Goal: Entertainment & Leisure: Consume media (video, audio)

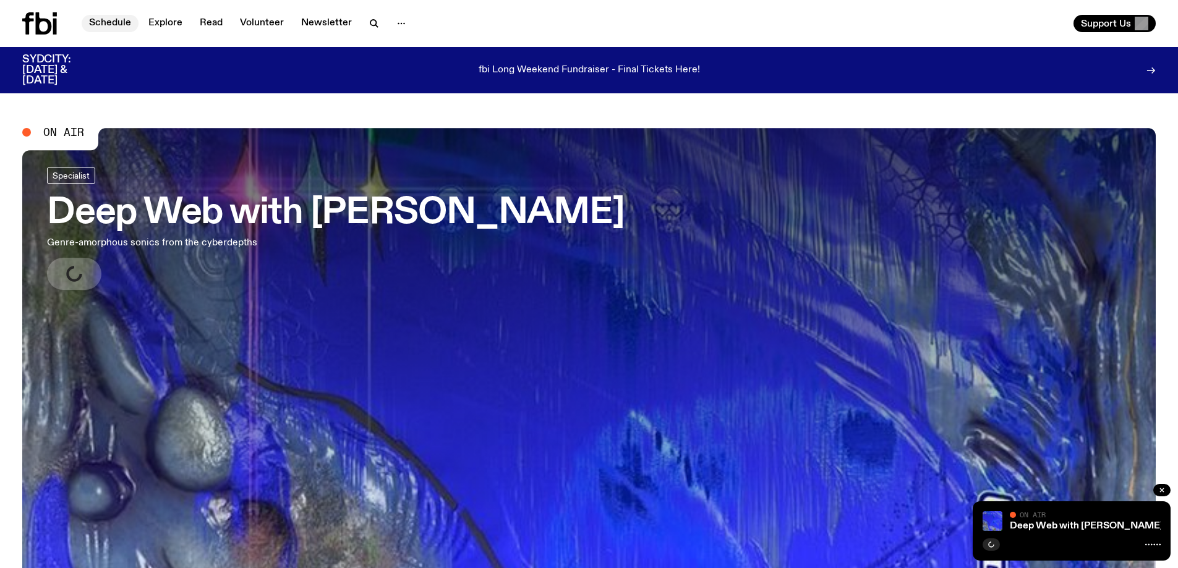
click at [105, 19] on link "Schedule" at bounding box center [110, 23] width 57 height 17
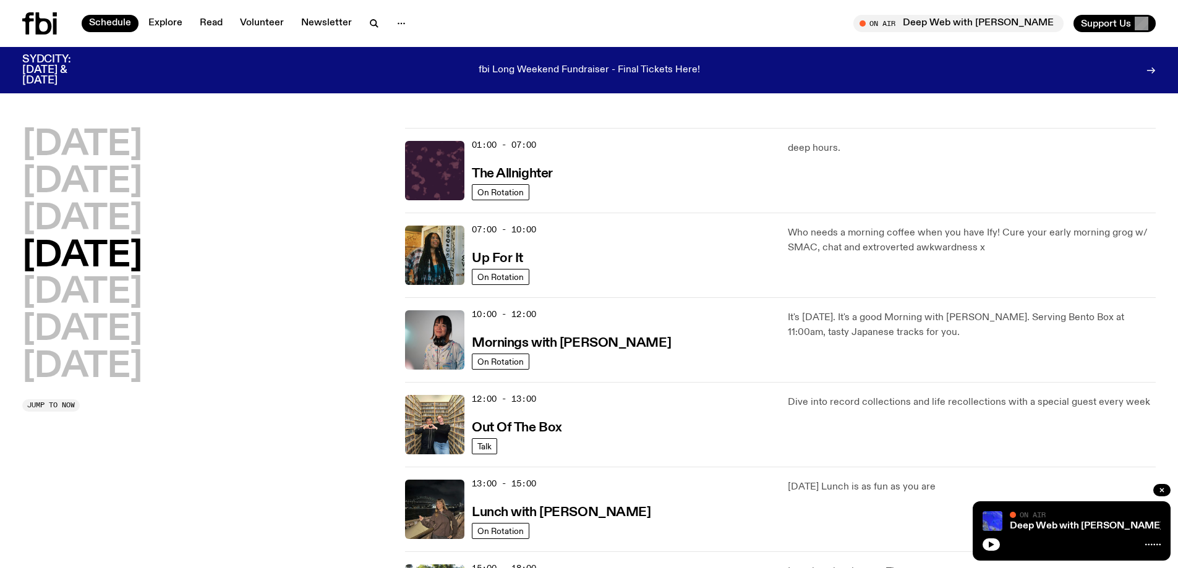
click at [119, 258] on h2 "[DATE]" at bounding box center [82, 256] width 120 height 35
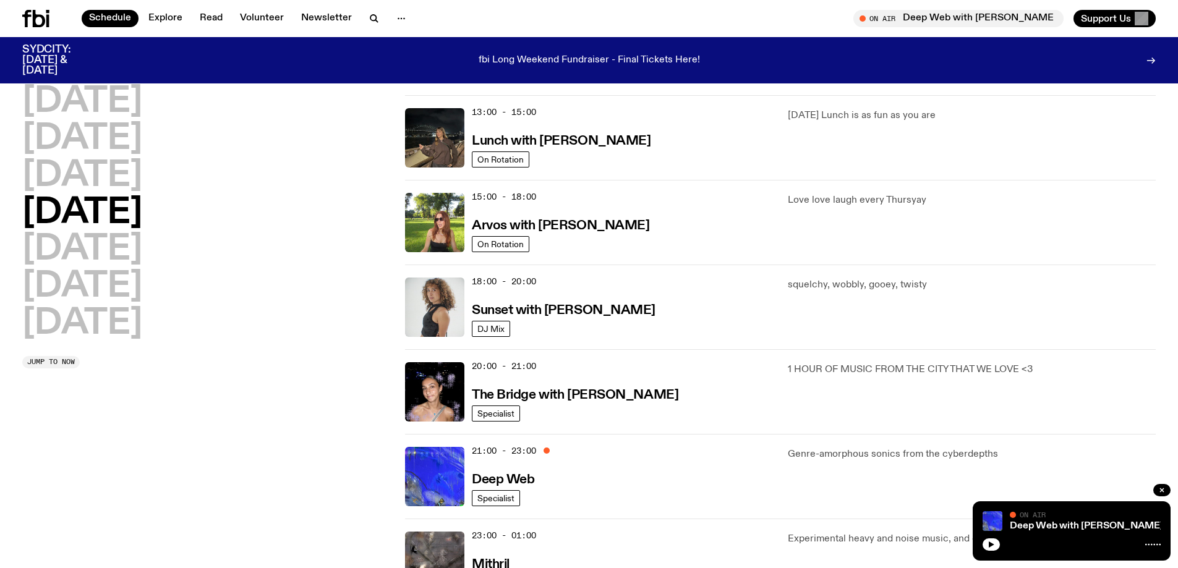
scroll to position [362, 0]
click at [568, 307] on h3 "Sunset with [PERSON_NAME]" at bounding box center [564, 310] width 184 height 13
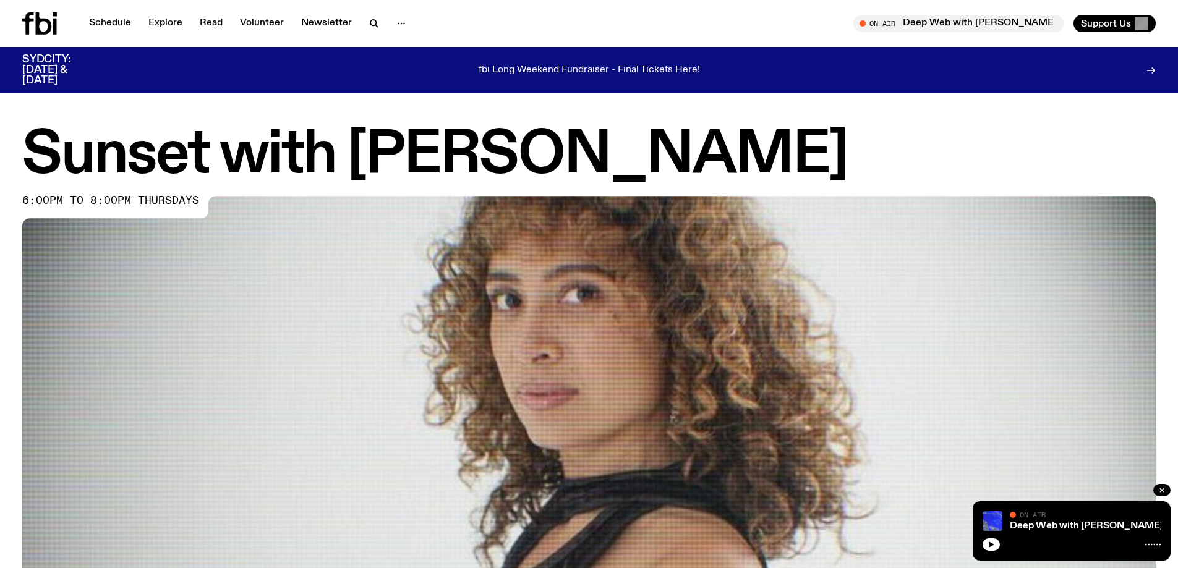
drag, startPoint x: 43, startPoint y: 26, endPoint x: 42, endPoint y: 32, distance: 6.2
click at [43, 27] on icon at bounding box center [39, 23] width 35 height 22
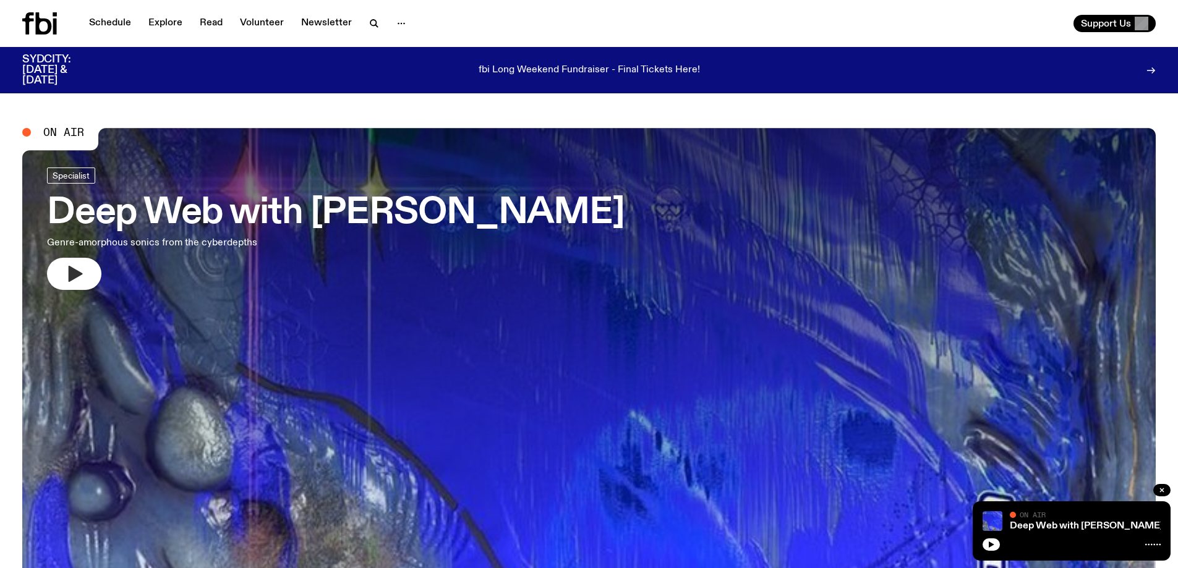
click at [56, 268] on button "button" at bounding box center [74, 274] width 54 height 32
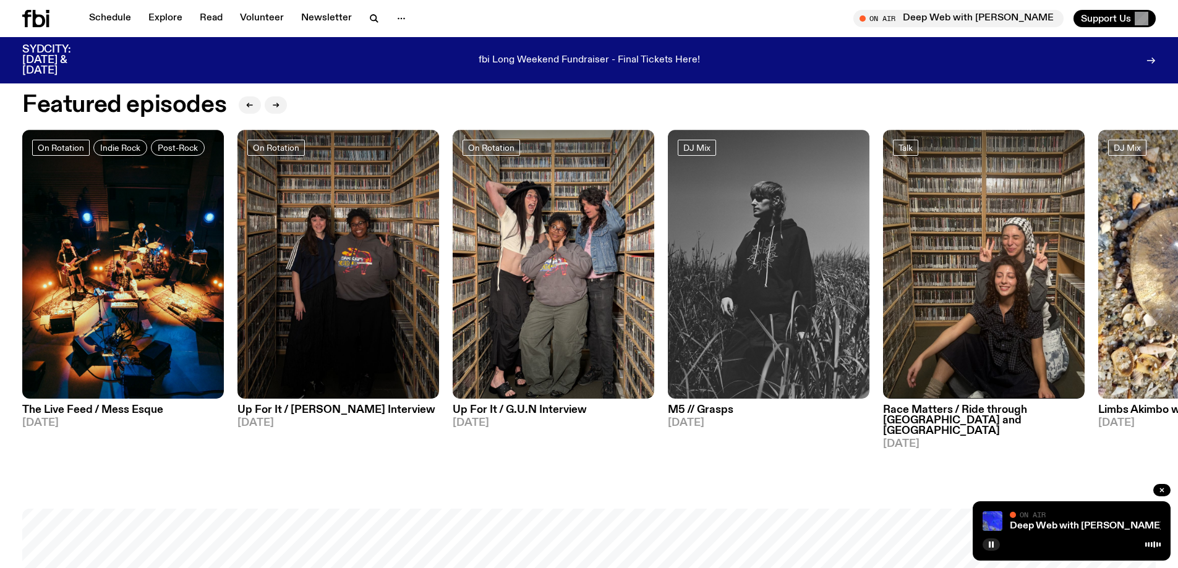
scroll to position [737, 0]
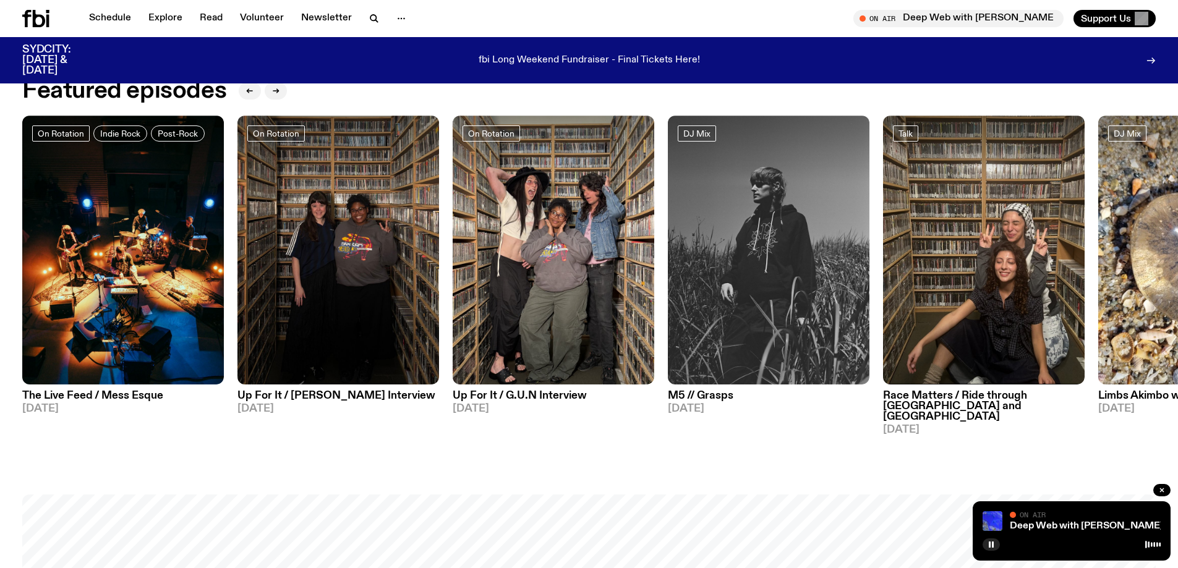
drag, startPoint x: 1002, startPoint y: 446, endPoint x: 663, endPoint y: 482, distance: 340.9
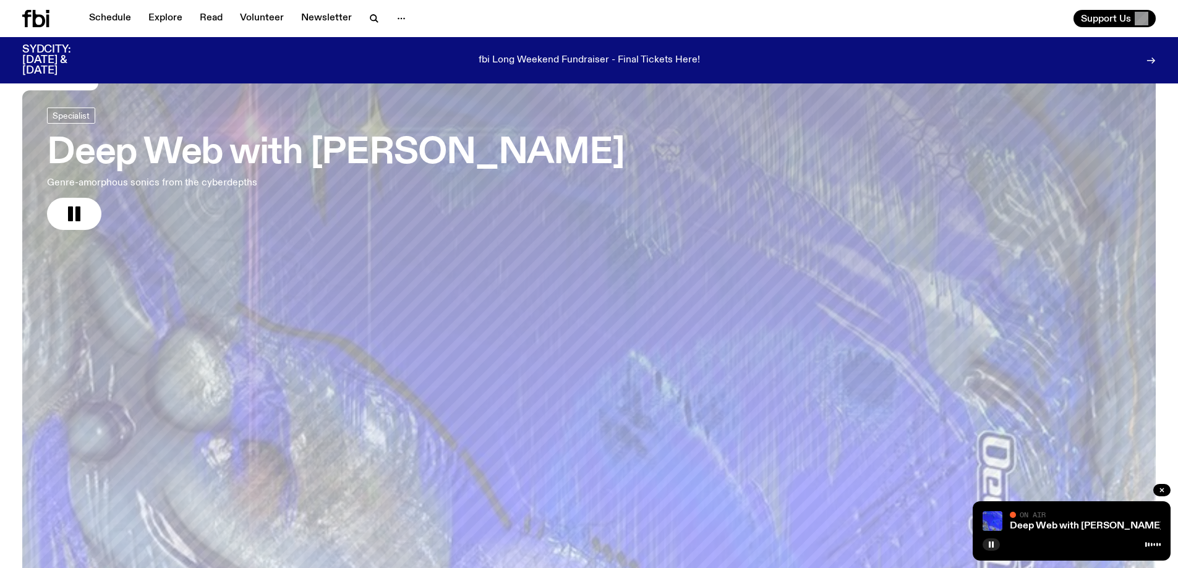
scroll to position [0, 0]
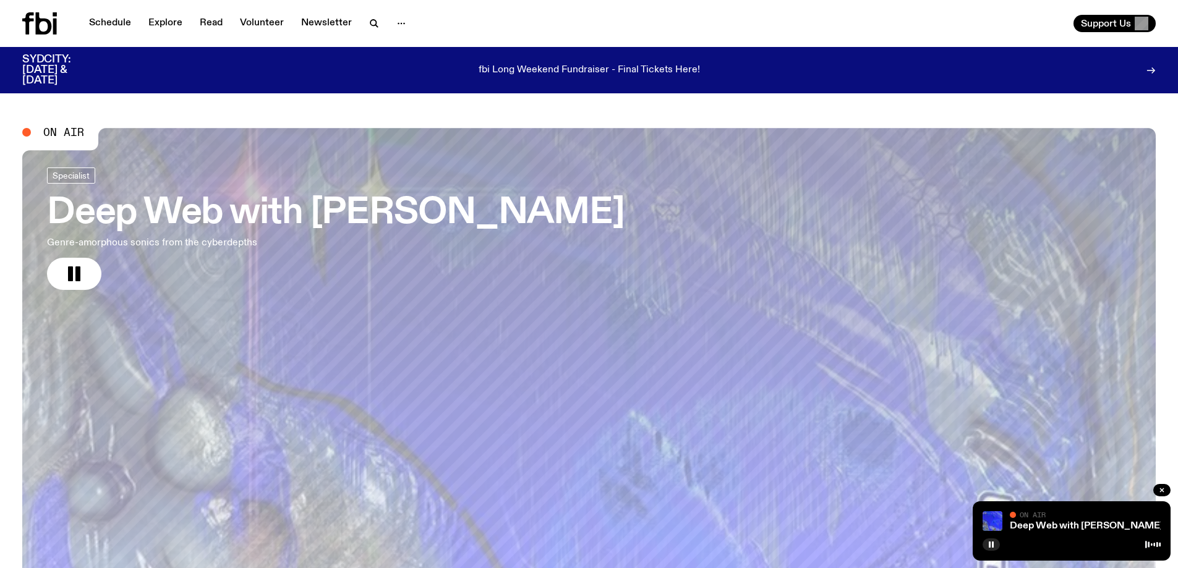
click at [1154, 62] on div at bounding box center [1116, 70] width 79 height 32
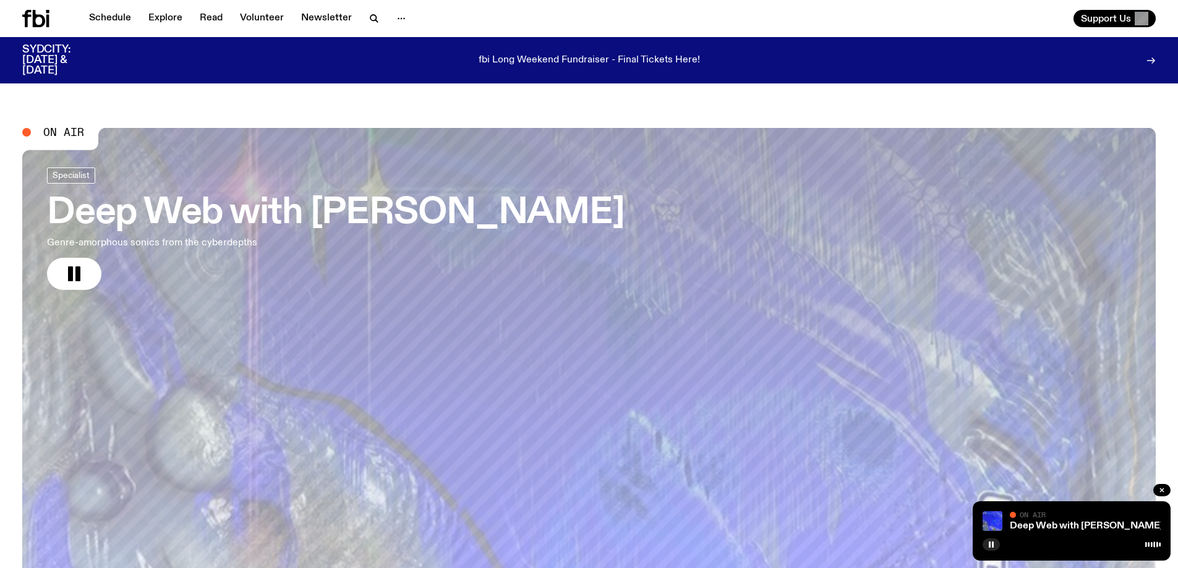
scroll to position [62, 0]
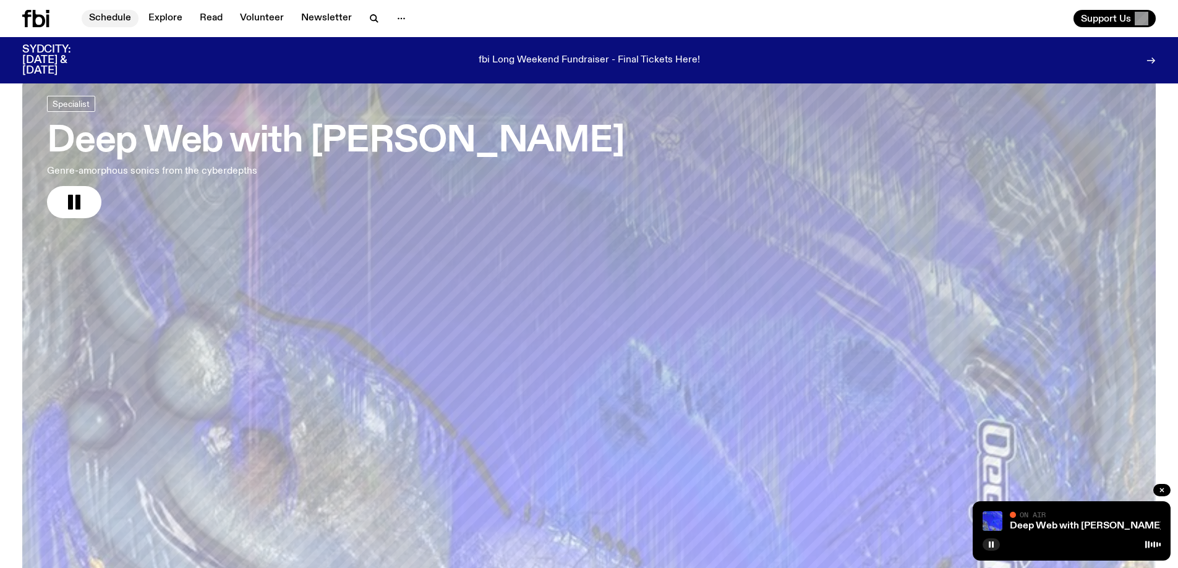
click at [113, 14] on link "Schedule" at bounding box center [110, 18] width 57 height 17
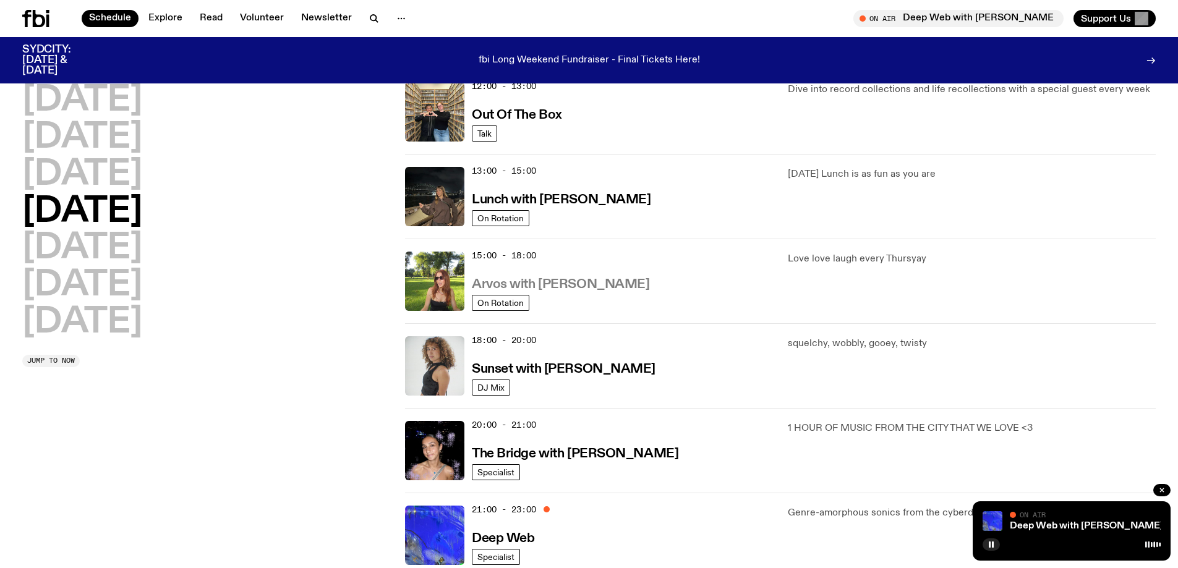
scroll to position [302, 0]
click at [539, 369] on h3 "Sunset with [PERSON_NAME]" at bounding box center [564, 370] width 184 height 13
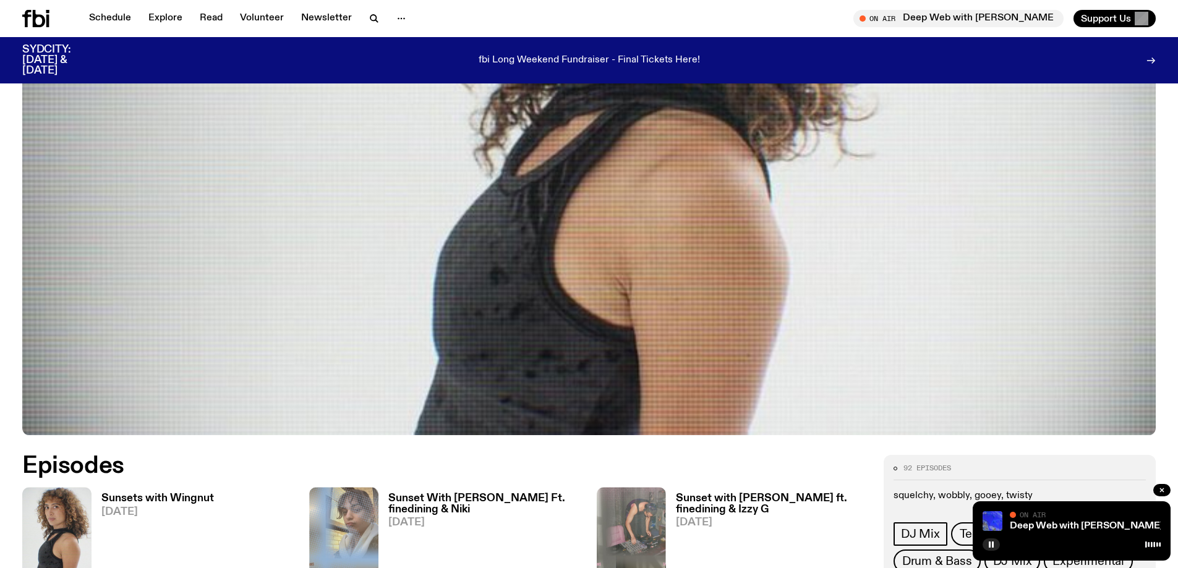
scroll to position [426, 0]
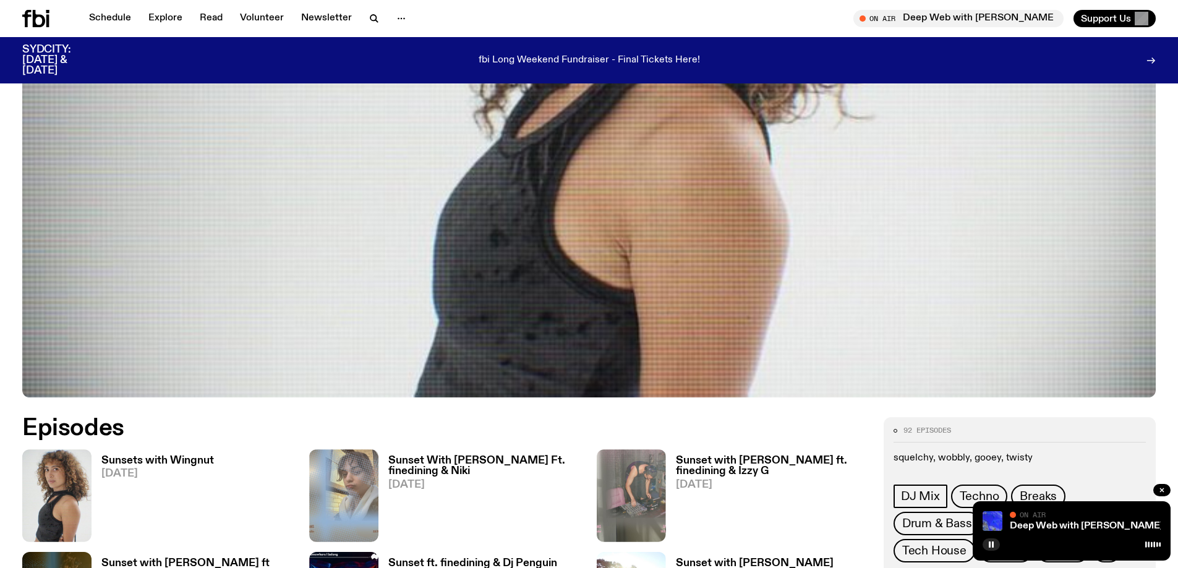
click at [119, 467] on link "Sunsets with Wingnut [DATE]" at bounding box center [153, 499] width 122 height 86
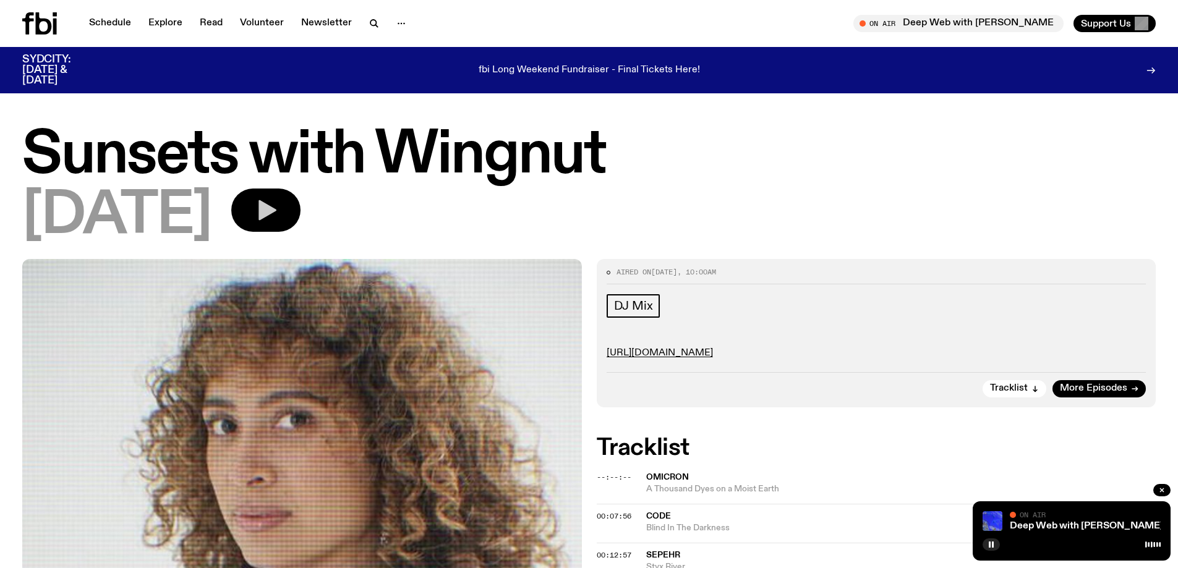
click at [276, 197] on button "button" at bounding box center [265, 210] width 69 height 43
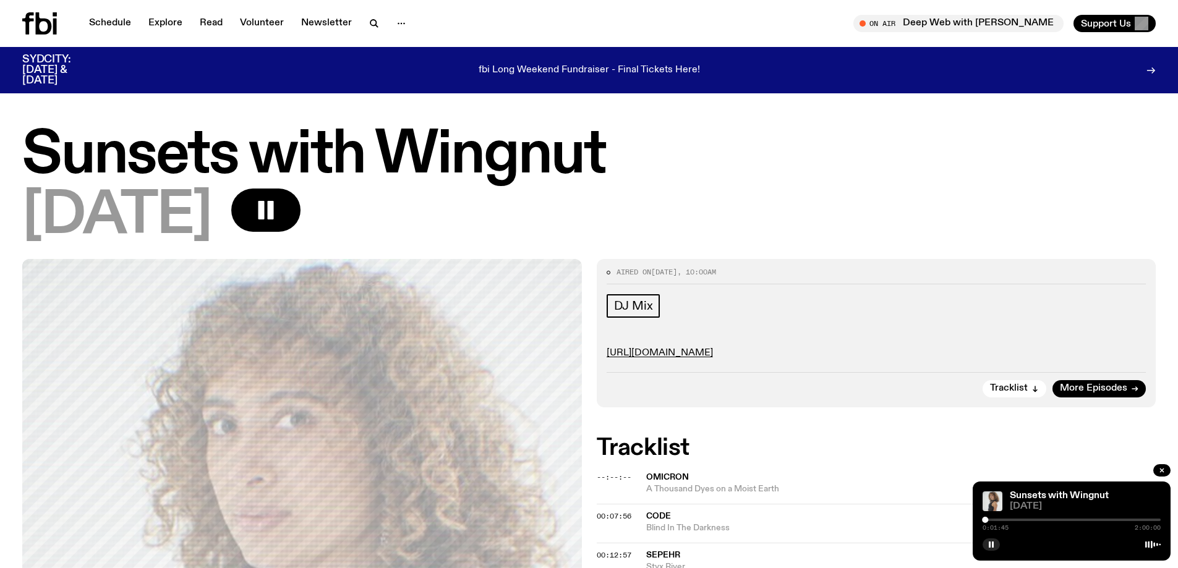
click at [735, 162] on h1 "Sunsets with Wingnut" at bounding box center [589, 156] width 1134 height 56
click at [256, 164] on h1 "Sunsets with Wingnut" at bounding box center [589, 156] width 1134 height 56
